Goal: Transaction & Acquisition: Purchase product/service

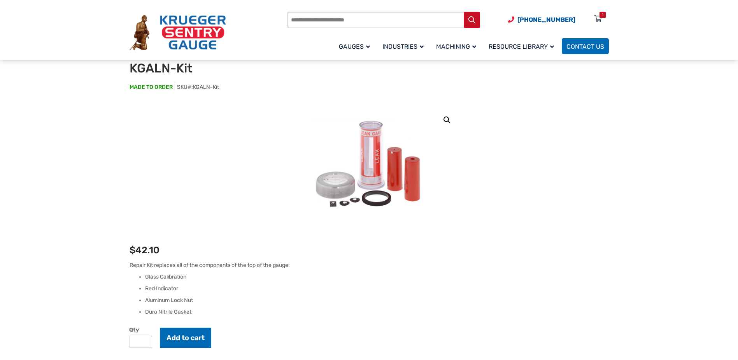
scroll to position [39, 0]
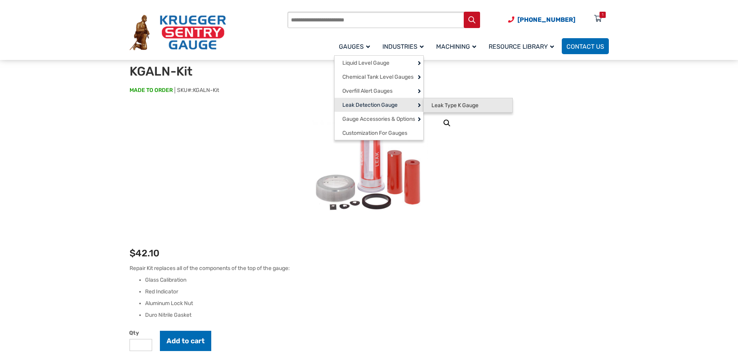
click at [444, 100] on link "Leak Type K Gauge" at bounding box center [468, 105] width 89 height 14
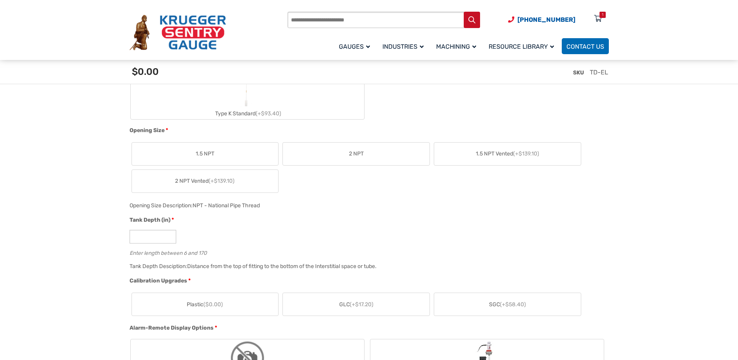
scroll to position [389, 0]
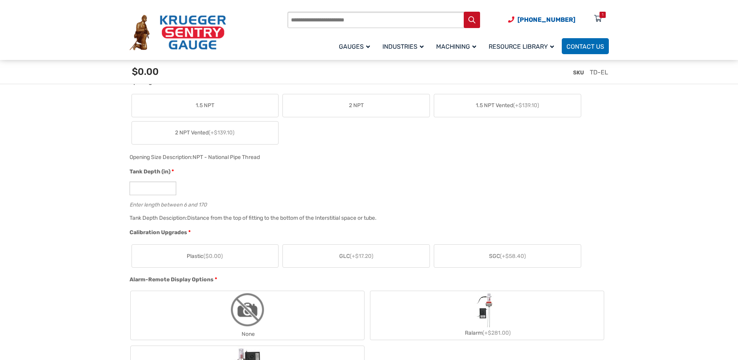
click at [181, 258] on label "Plastic ($0.00)" at bounding box center [205, 255] width 147 height 23
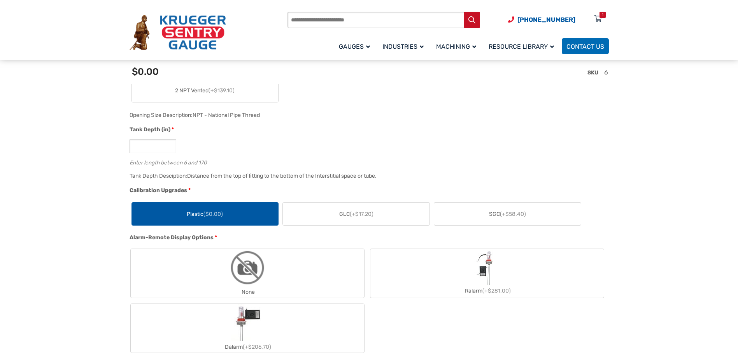
scroll to position [467, 0]
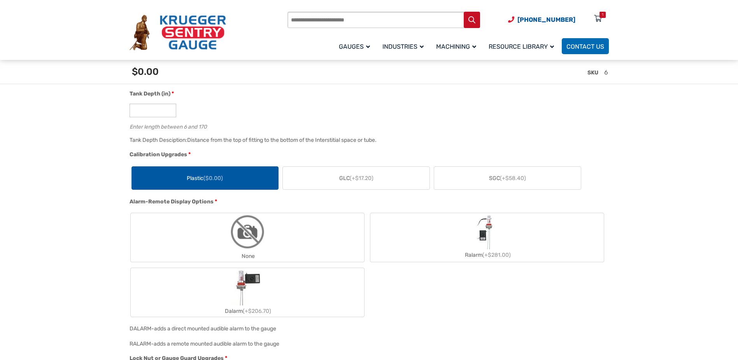
click at [268, 248] on label "None" at bounding box center [247, 237] width 233 height 49
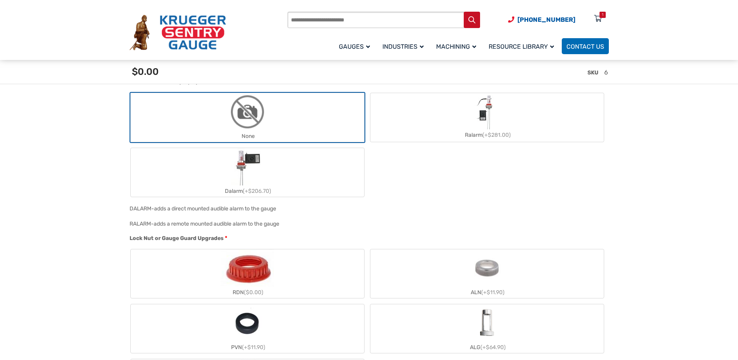
scroll to position [661, 0]
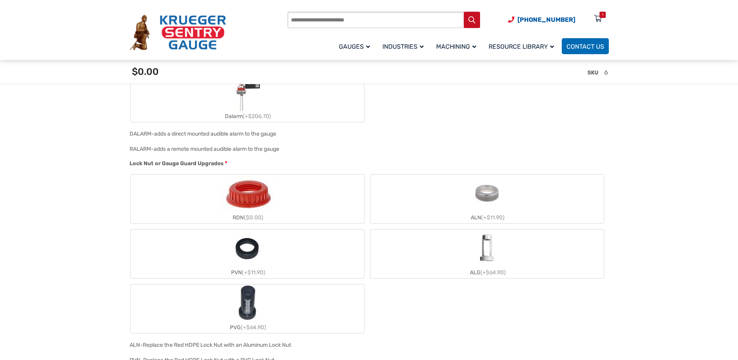
click at [443, 202] on label "ALN (+$11.90)" at bounding box center [486, 198] width 233 height 49
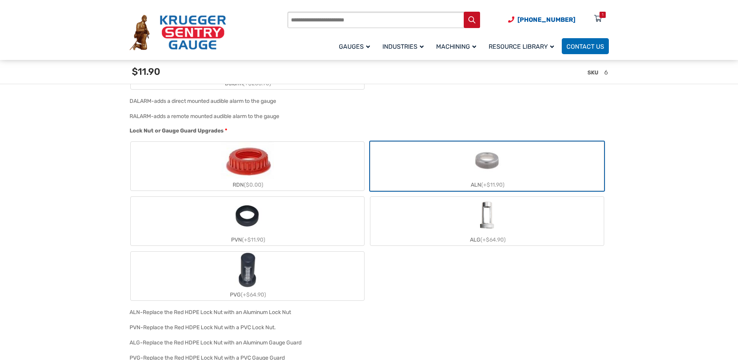
scroll to position [739, 0]
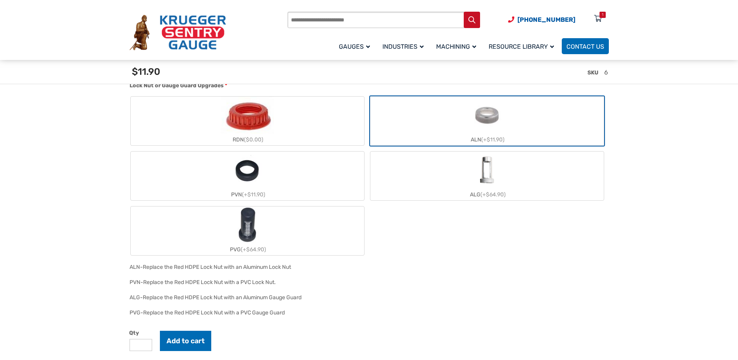
click at [459, 125] on label "ALN (+$11.90)" at bounding box center [486, 120] width 233 height 49
click at [410, 212] on div "RDN ($0.00) ALN (+$11.90) PVN (+$11.90) ALG (+$64.90) PVG (+$64.90)" at bounding box center [367, 175] width 475 height 161
click at [386, 232] on div "RDN ($0.00) ALN (+$11.90) PVN (+$11.90) ALG (+$64.90) PVG (+$64.90)" at bounding box center [367, 175] width 475 height 161
click at [365, 132] on div "RDN ($0.00) ALN (+$11.90) PVN (+$11.90) ALG (+$64.90) PVG (+$64.90)" at bounding box center [367, 175] width 475 height 161
click at [354, 128] on label "RDN ($0.00)" at bounding box center [247, 120] width 233 height 49
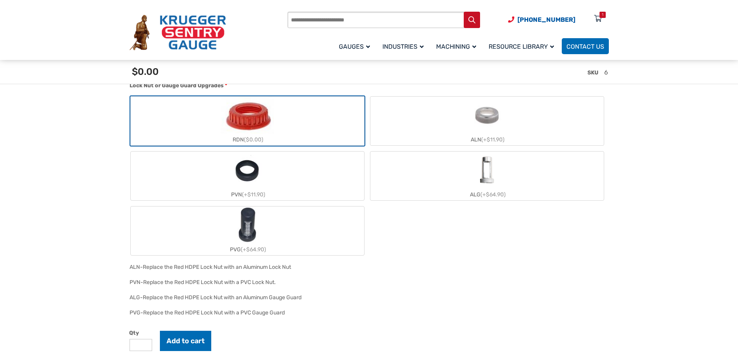
click at [418, 117] on label "ALN (+$11.90)" at bounding box center [486, 120] width 233 height 49
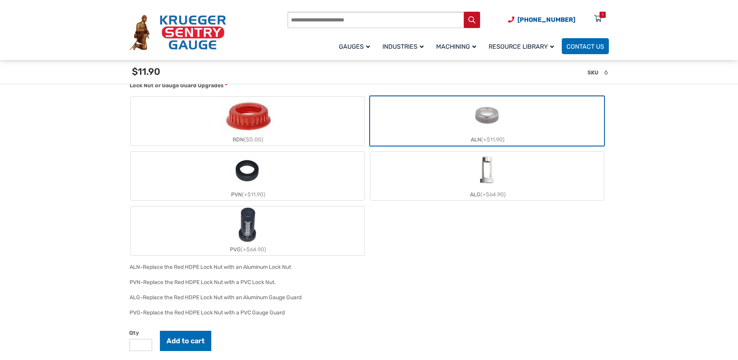
click at [347, 127] on label "RDN ($0.00)" at bounding box center [247, 120] width 233 height 49
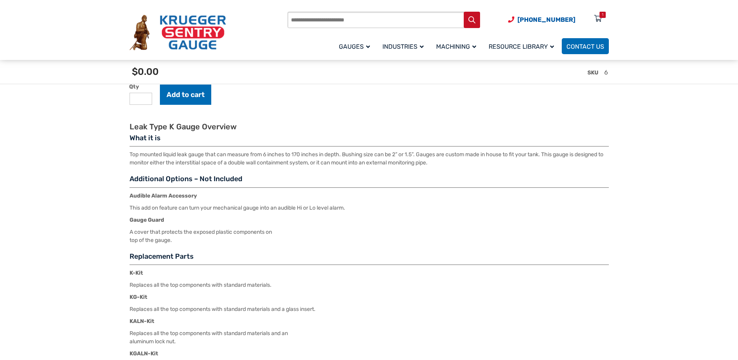
scroll to position [1051, 0]
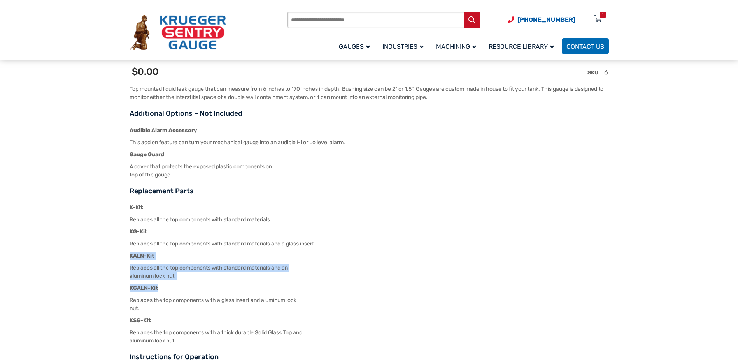
drag, startPoint x: 129, startPoint y: 254, endPoint x: 182, endPoint y: 283, distance: 60.7
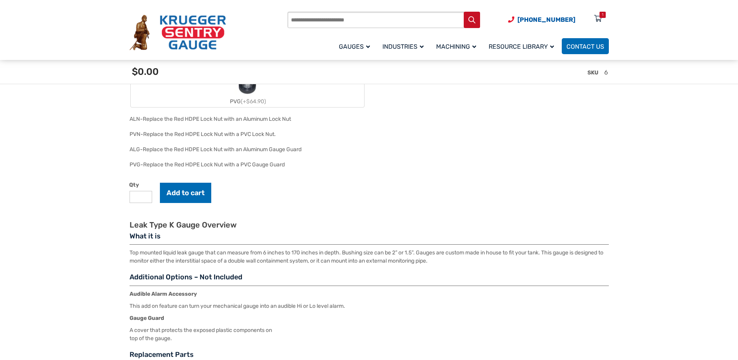
scroll to position [856, 0]
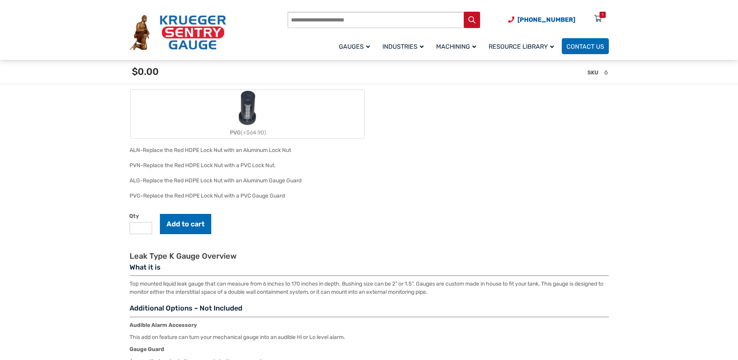
click at [202, 200] on div "PVG- Replace the Red HDPE Lock Nut with a PVC Gauge Guard" at bounding box center [367, 198] width 479 height 15
click at [225, 125] on label "PVG (+$64.90)" at bounding box center [247, 113] width 233 height 49
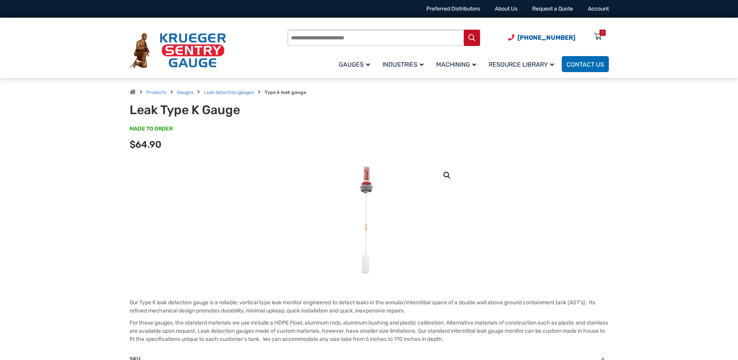
scroll to position [0, 0]
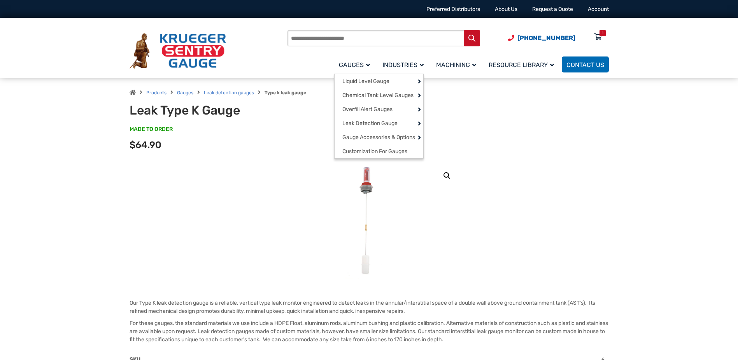
click at [352, 60] on link "Gauges" at bounding box center [356, 64] width 44 height 18
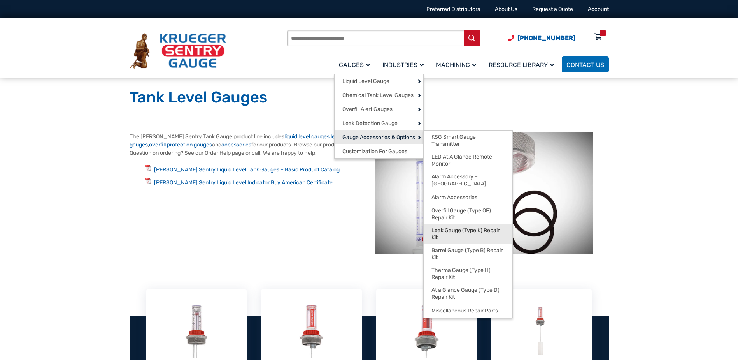
click at [449, 227] on span "Leak Gauge (Type K) Repair Kit" at bounding box center [468, 234] width 73 height 14
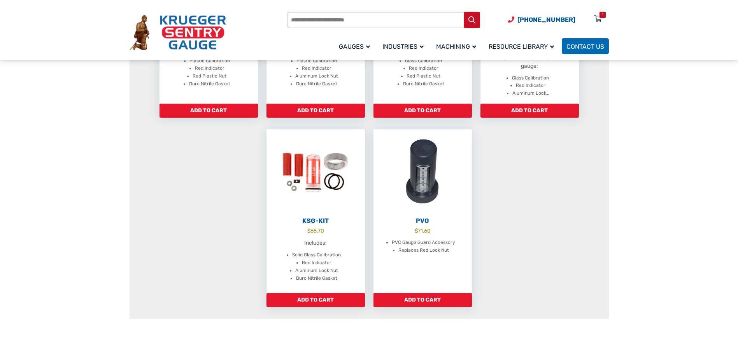
scroll to position [467, 0]
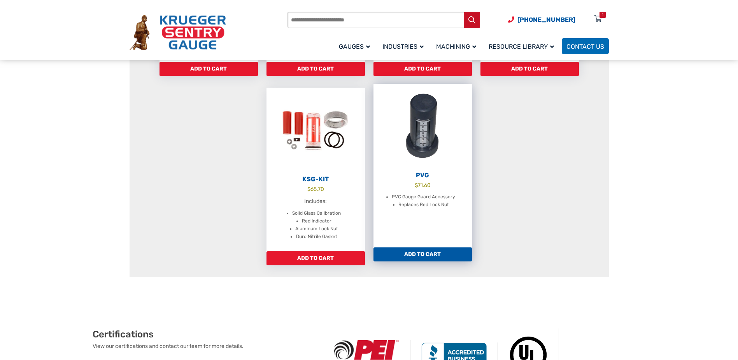
click at [442, 256] on link "Add to cart" at bounding box center [423, 254] width 98 height 14
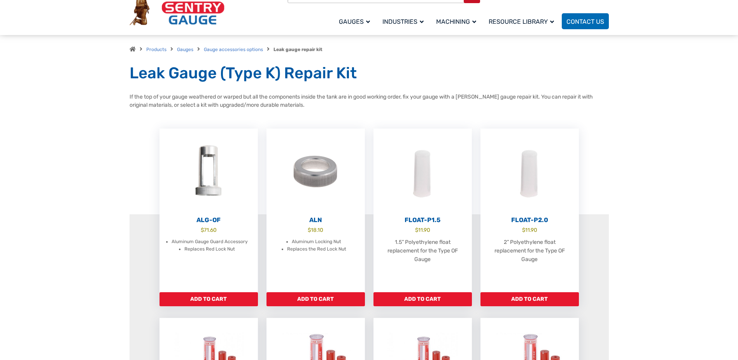
scroll to position [0, 0]
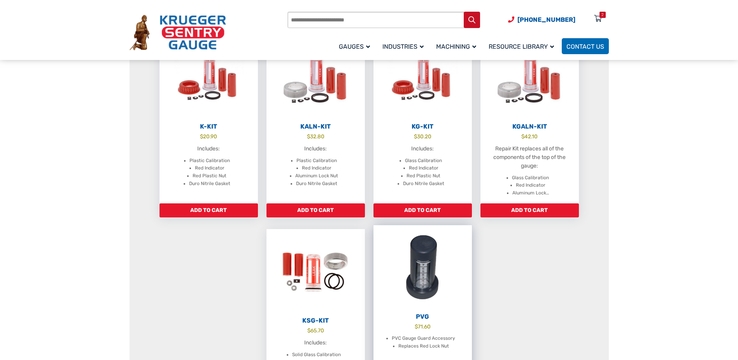
scroll to position [389, 0]
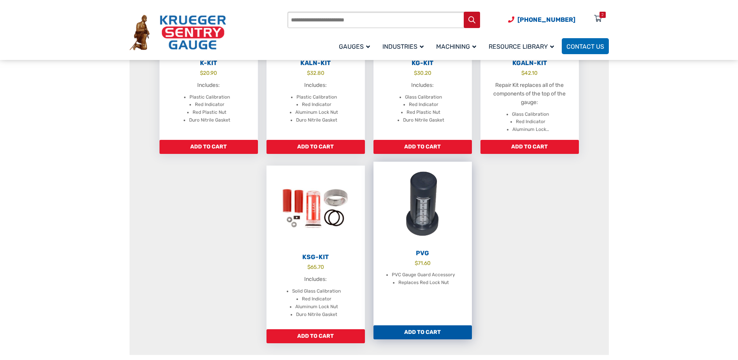
click at [428, 297] on link "PVG $ 71.60 PVC Gauge Guard Accessory Replaces Red Lock Nut" at bounding box center [423, 242] width 98 height 163
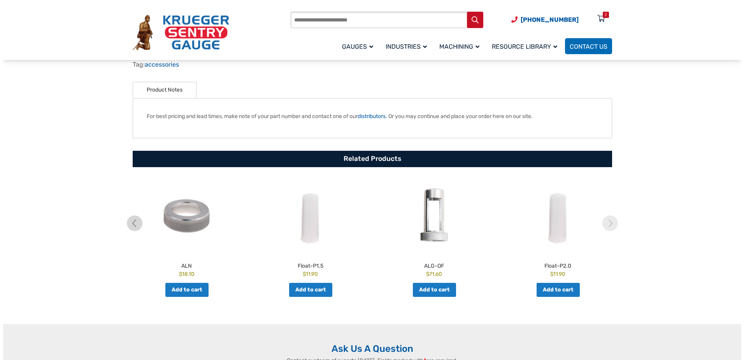
scroll to position [78, 0]
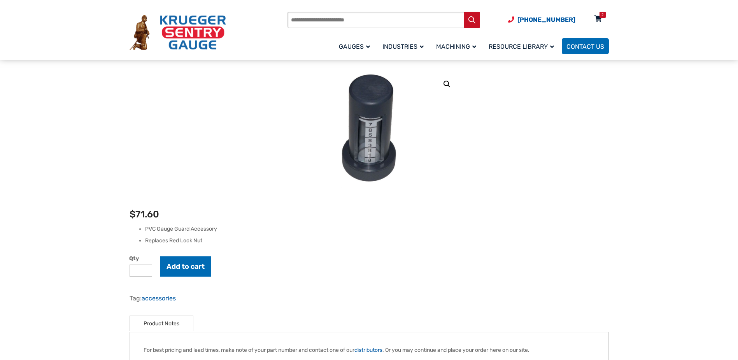
click at [604, 15] on div "2" at bounding box center [603, 15] width 6 height 6
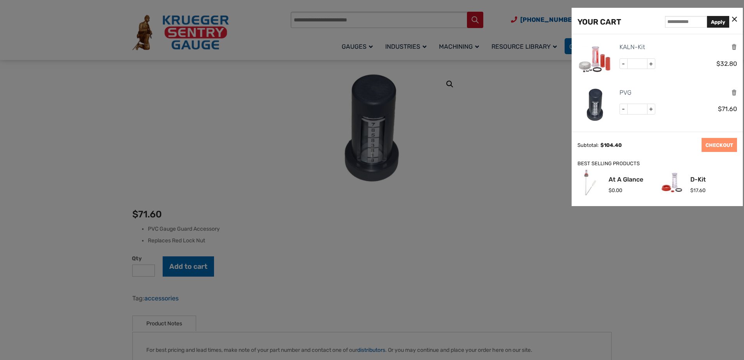
click at [605, 53] on img at bounding box center [594, 59] width 35 height 35
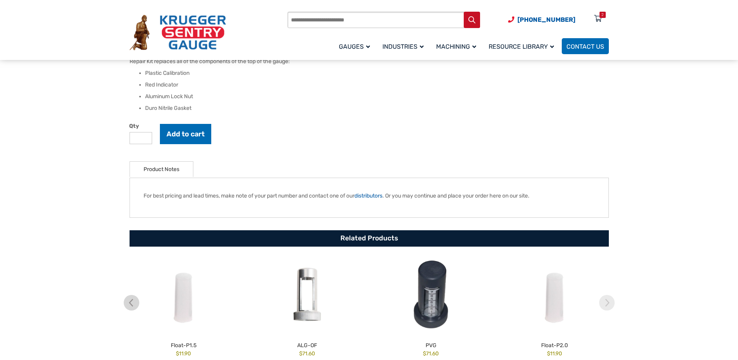
scroll to position [323, 0]
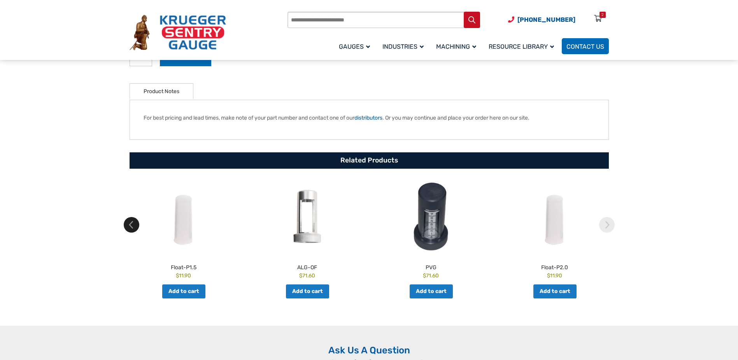
click at [127, 225] on img at bounding box center [132, 225] width 16 height 16
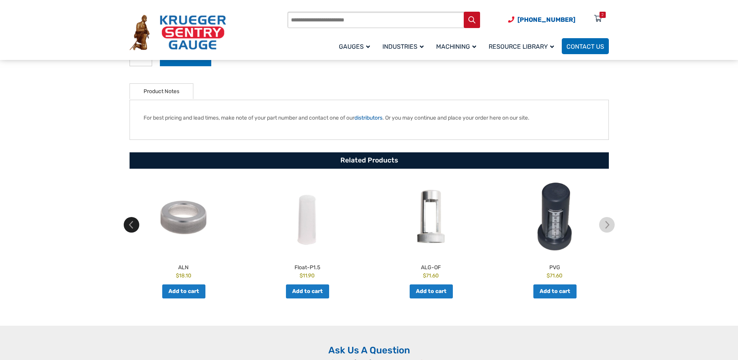
click at [127, 225] on img at bounding box center [132, 225] width 16 height 16
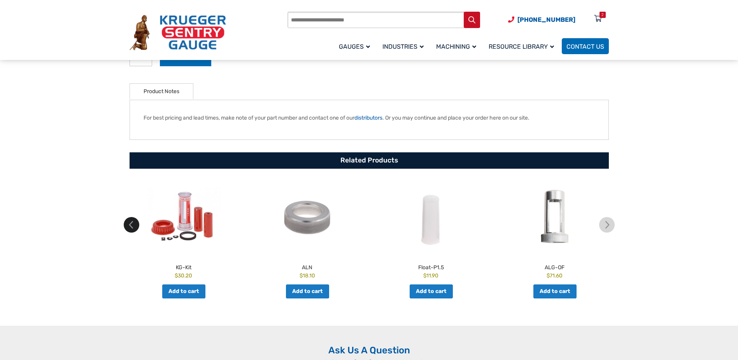
click at [127, 225] on img at bounding box center [132, 225] width 16 height 16
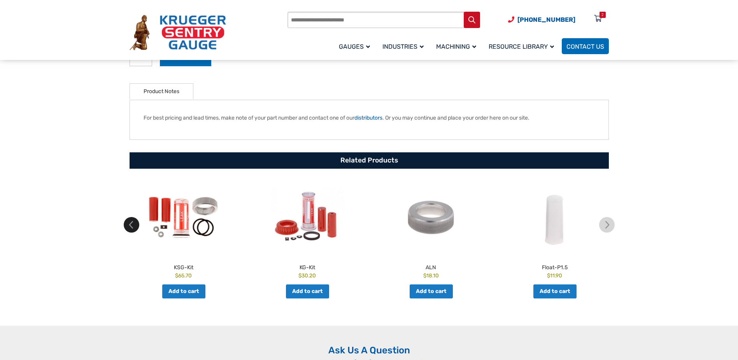
click at [127, 225] on img at bounding box center [132, 225] width 16 height 16
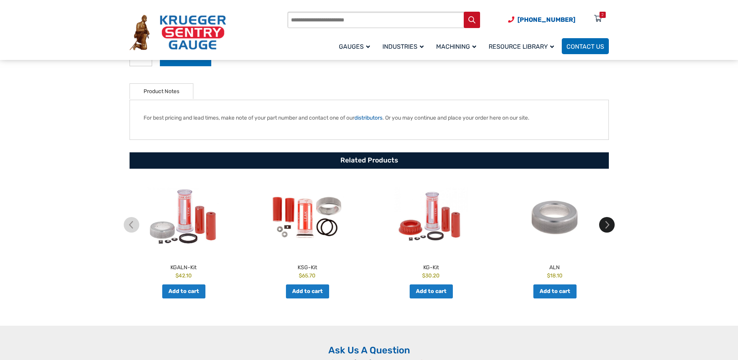
click at [613, 226] on img at bounding box center [607, 225] width 16 height 16
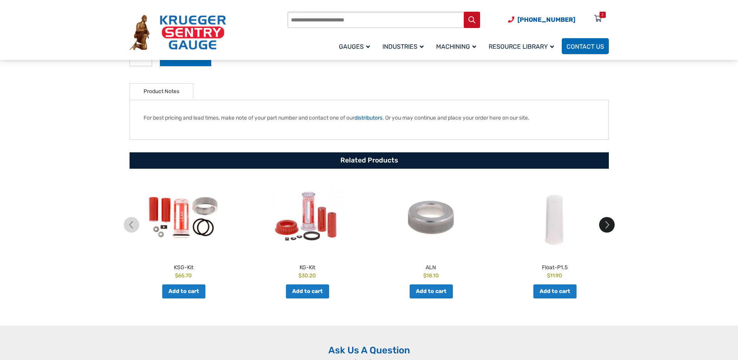
click at [613, 226] on img at bounding box center [607, 225] width 16 height 16
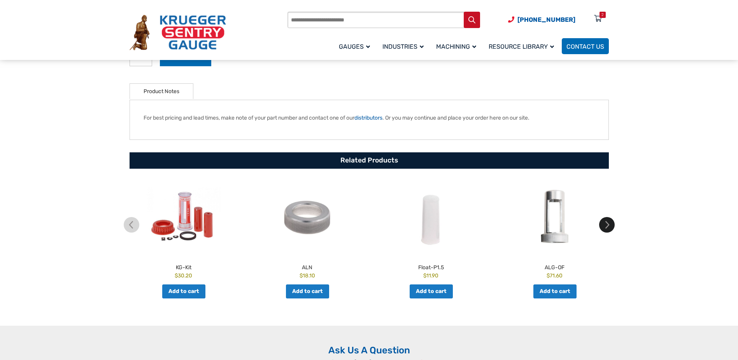
click at [613, 226] on img at bounding box center [607, 225] width 16 height 16
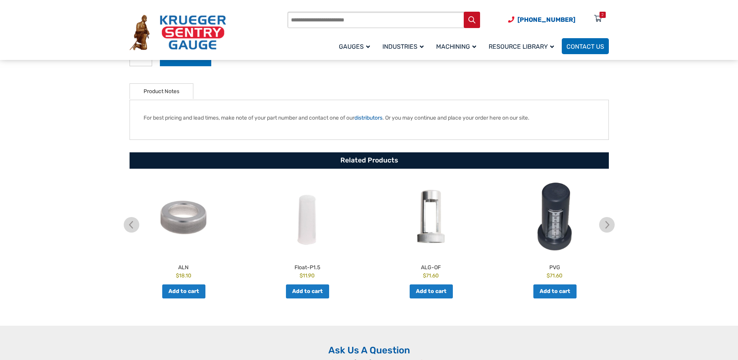
click at [565, 222] on img at bounding box center [555, 217] width 120 height 74
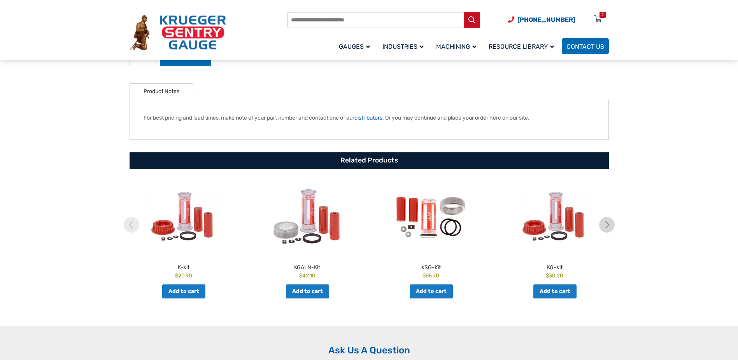
click at [200, 229] on img at bounding box center [184, 217] width 120 height 74
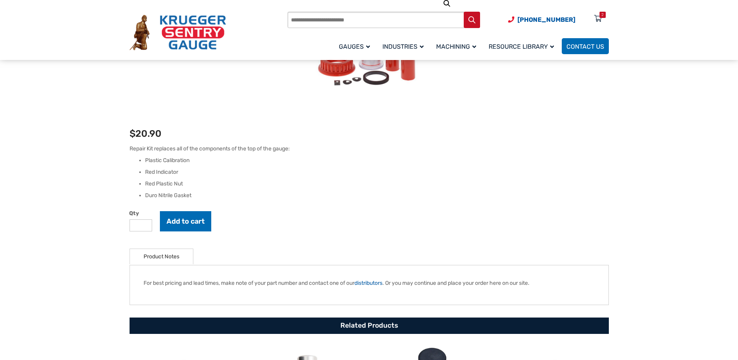
scroll to position [253, 0]
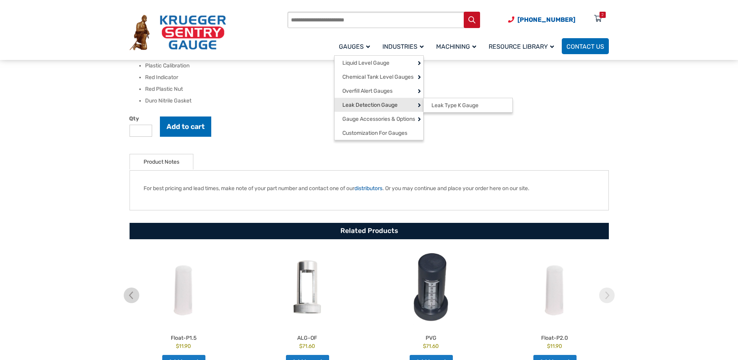
click at [400, 102] on link "Leak Detection Gauge" at bounding box center [379, 105] width 89 height 14
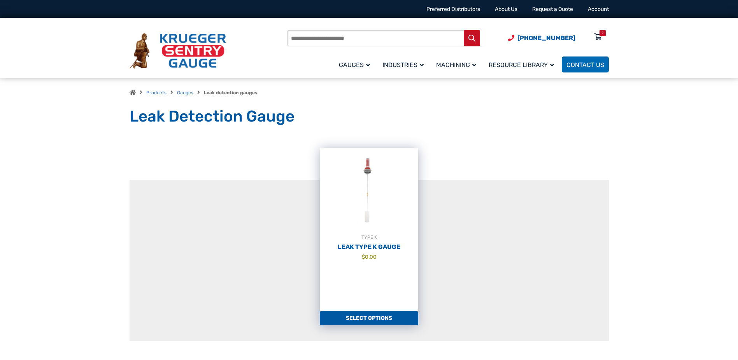
click at [380, 314] on link "Select options" at bounding box center [369, 318] width 98 height 14
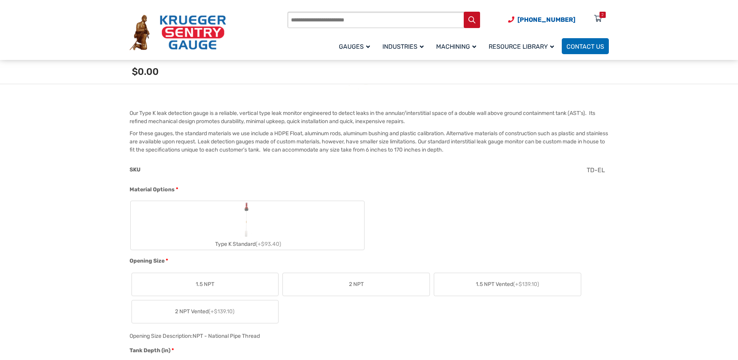
scroll to position [200, 0]
click at [250, 226] on img "Type K Standard" at bounding box center [247, 218] width 15 height 37
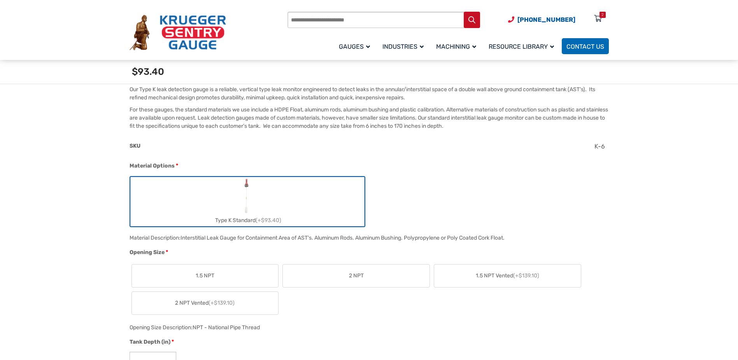
scroll to position [224, 0]
click at [334, 270] on label "2 NPT" at bounding box center [356, 275] width 147 height 23
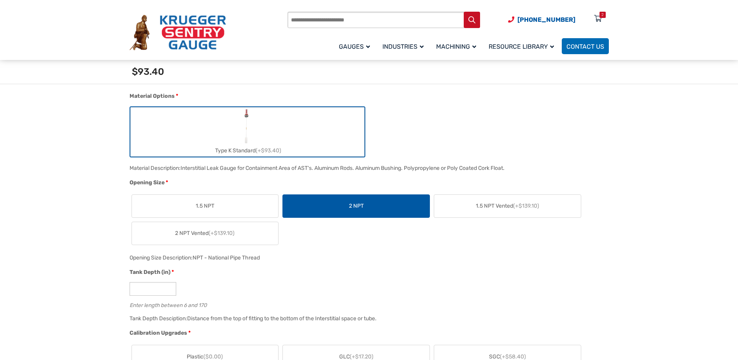
scroll to position [294, 0]
type input "*"
click at [167, 287] on input "*" at bounding box center [153, 288] width 47 height 14
type input "**"
click at [220, 290] on div "**" at bounding box center [367, 288] width 475 height 14
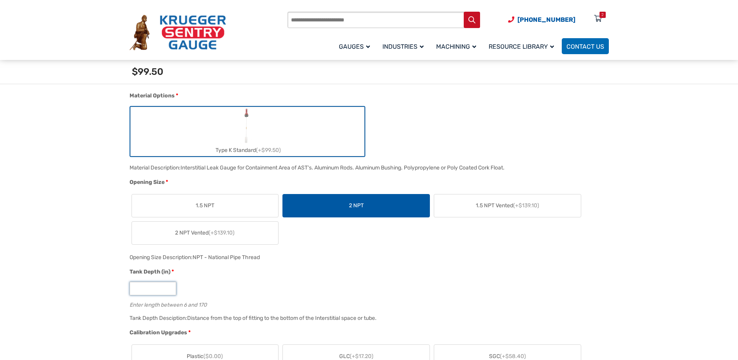
click at [162, 294] on input "**" at bounding box center [153, 288] width 47 height 14
click at [212, 293] on div "**" at bounding box center [367, 288] width 475 height 14
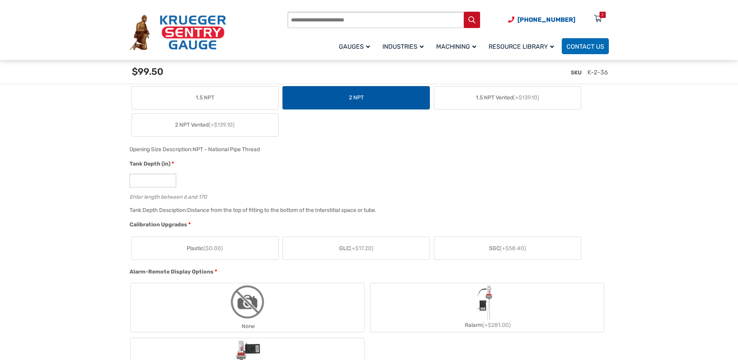
scroll to position [412, 0]
click at [248, 250] on label "Plastic ($0.00)" at bounding box center [205, 247] width 147 height 23
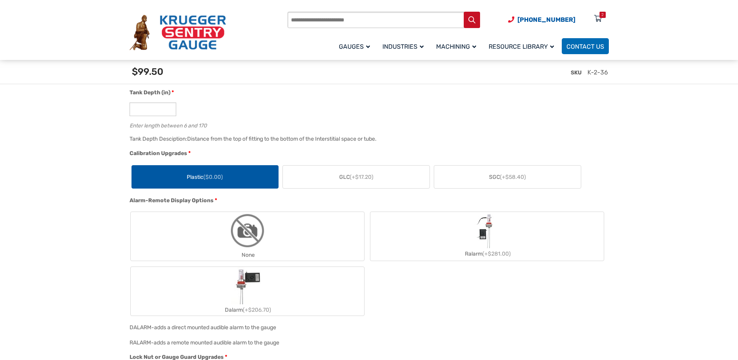
scroll to position [484, 0]
click at [316, 222] on label "None" at bounding box center [247, 235] width 233 height 49
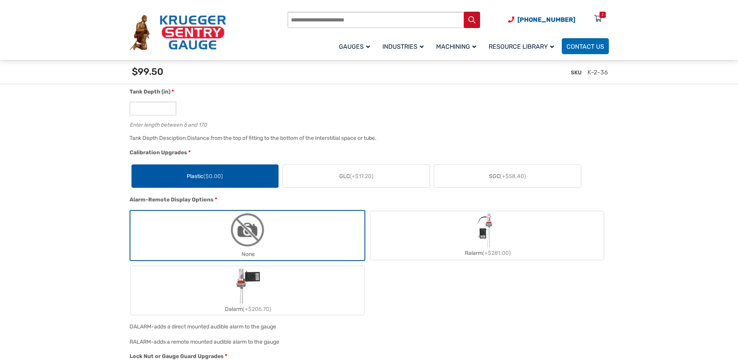
click at [356, 178] on span "(+$17.20)" at bounding box center [362, 176] width 24 height 7
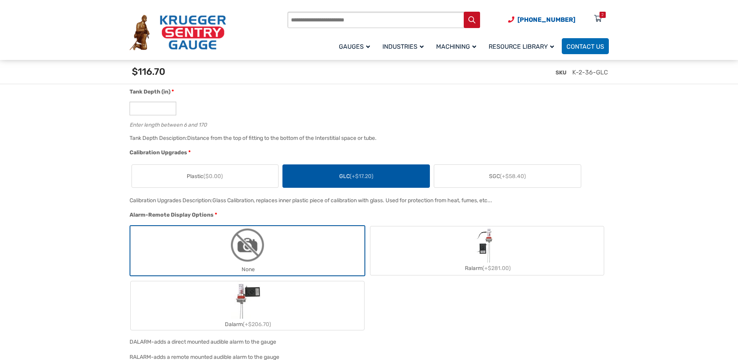
click at [454, 171] on label "SGC (+$58.40)" at bounding box center [507, 176] width 147 height 23
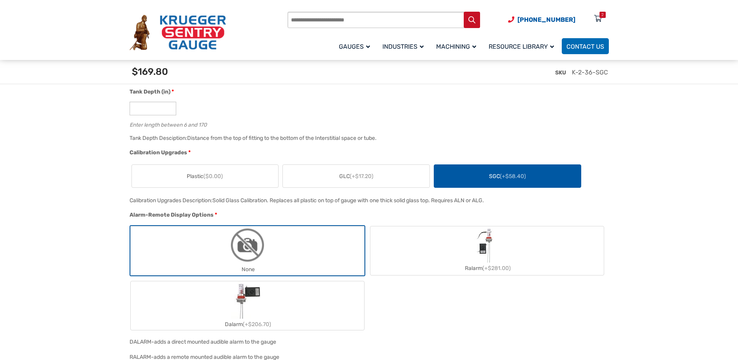
click at [349, 182] on label "GLC (+$17.20)" at bounding box center [356, 176] width 147 height 23
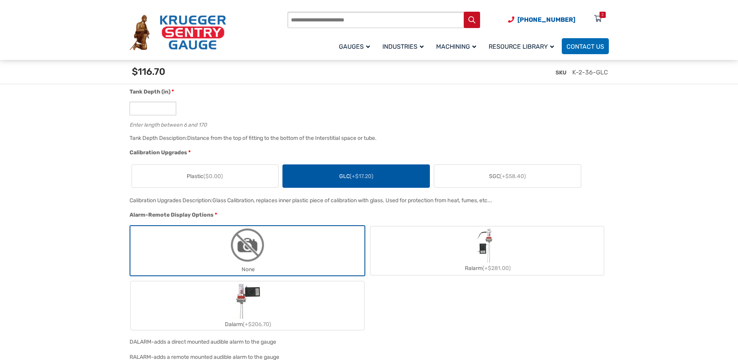
click at [246, 181] on label "Plastic ($0.00)" at bounding box center [205, 176] width 147 height 23
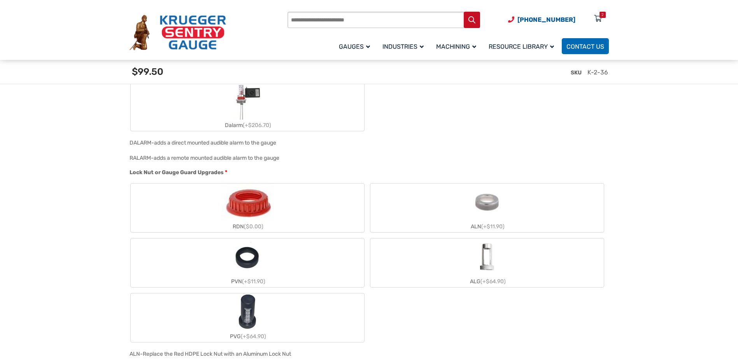
scroll to position [668, 0]
click at [340, 313] on label "PVG (+$64.90)" at bounding box center [247, 317] width 233 height 49
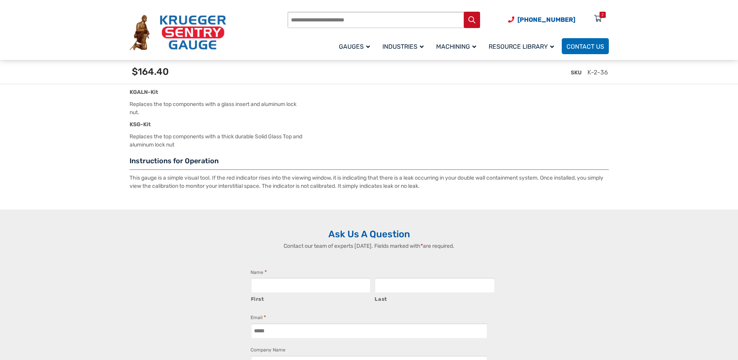
scroll to position [1262, 0]
